Goal: Find specific page/section: Find specific page/section

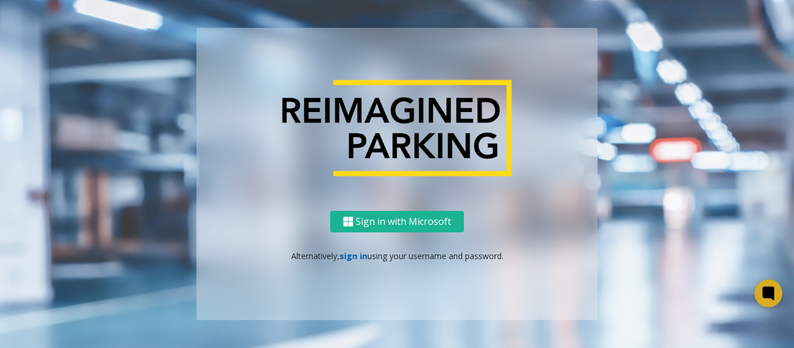
click at [352, 260] on link "sign in" at bounding box center [354, 256] width 28 height 11
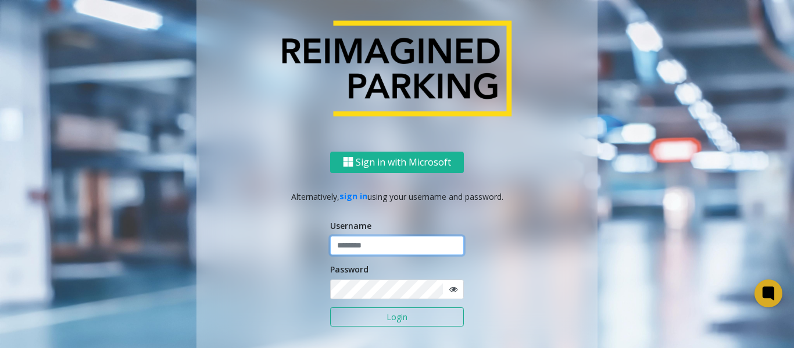
type input "*******"
click at [374, 310] on button "Login" at bounding box center [397, 318] width 134 height 20
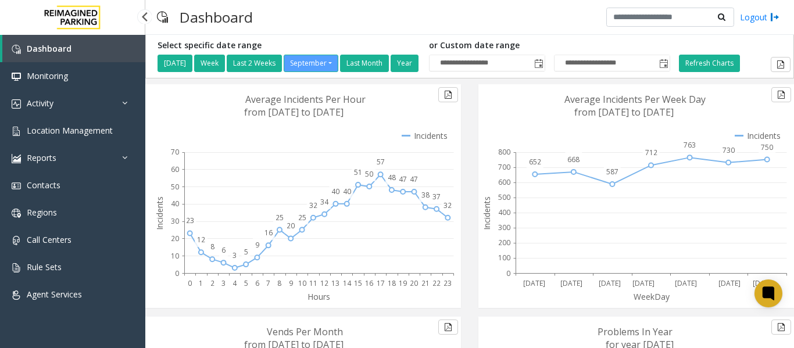
click at [42, 135] on span "Location Management" at bounding box center [70, 130] width 86 height 11
